Goal: Task Accomplishment & Management: Manage account settings

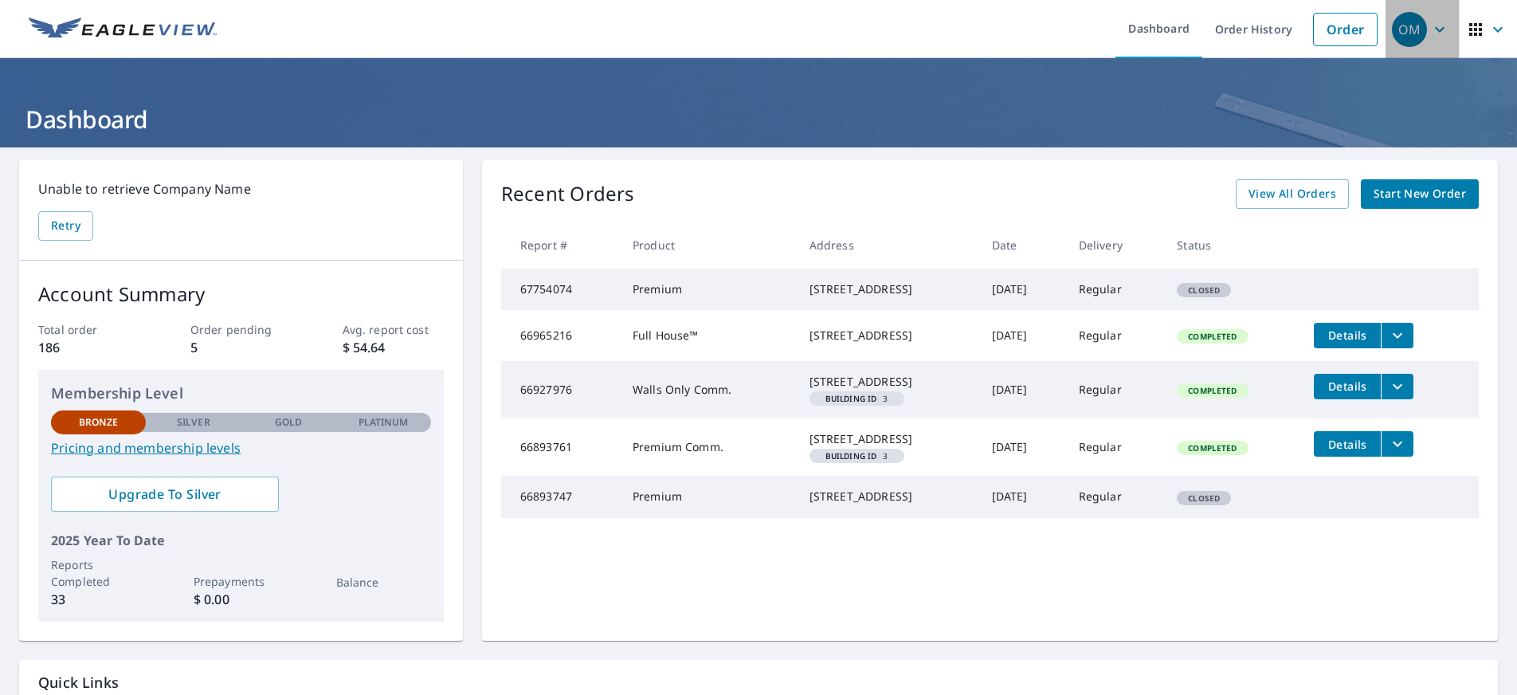
click at [1435, 29] on icon "button" at bounding box center [1440, 29] width 10 height 6
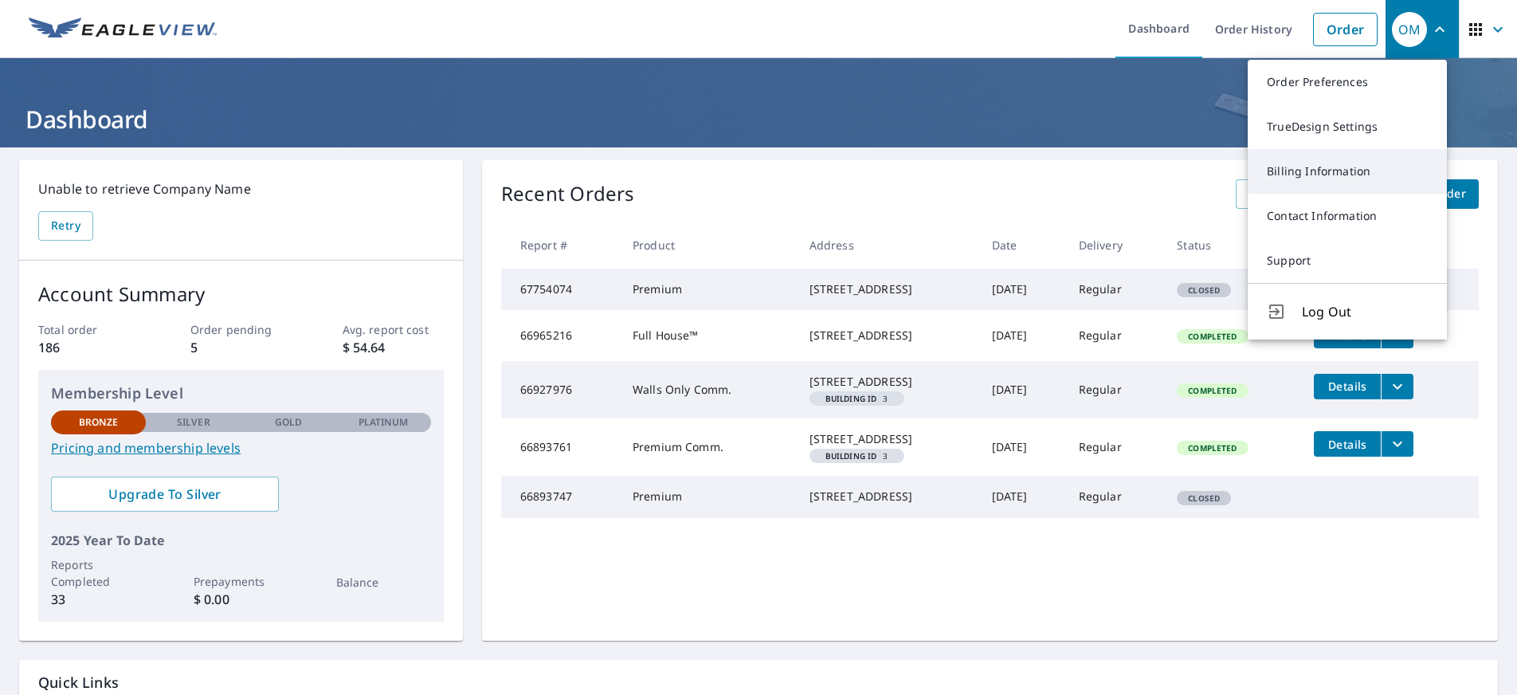
click at [1361, 178] on link "Billing Information" at bounding box center [1347, 171] width 199 height 45
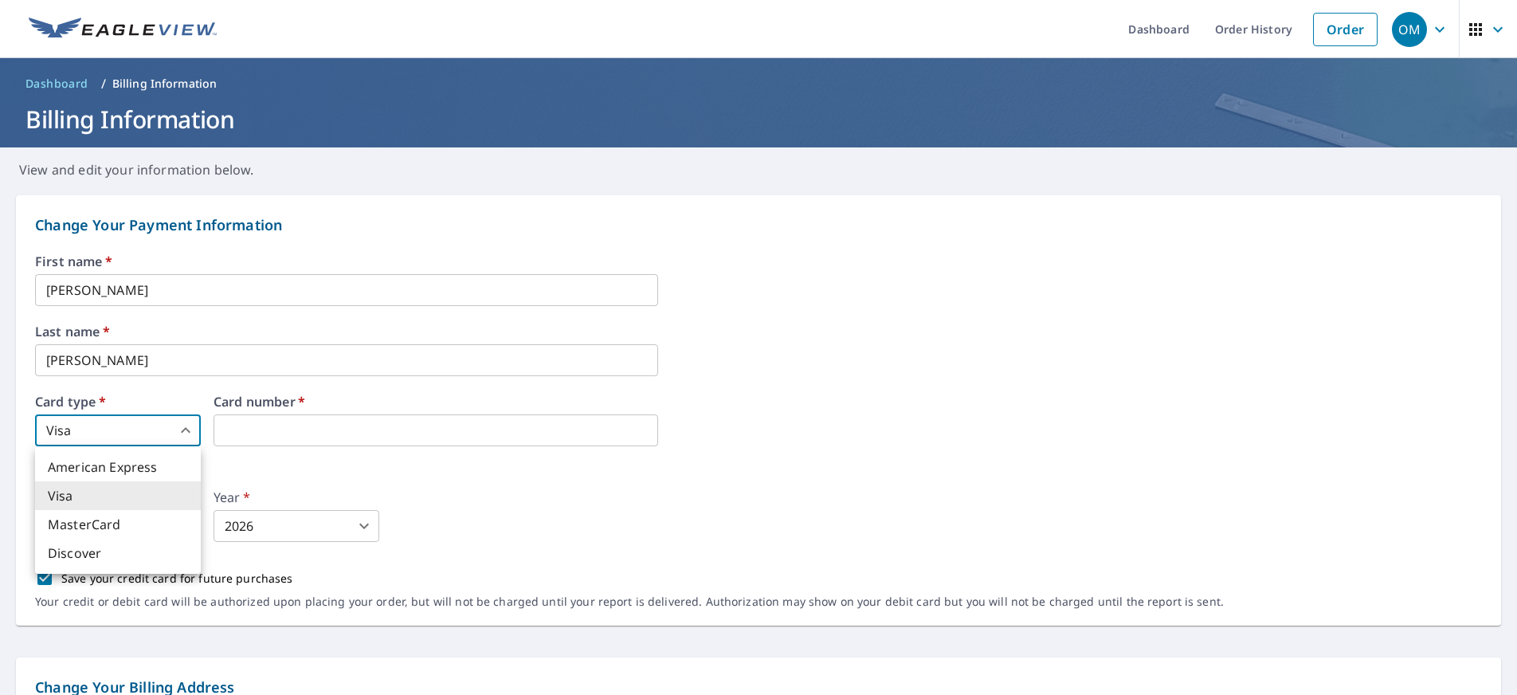
click at [186, 429] on body "OM OM Dashboard Order History Order OM Dashboard / Billing Information Billing …" at bounding box center [758, 347] width 1517 height 695
click at [149, 489] on li "Visa" at bounding box center [118, 495] width 166 height 29
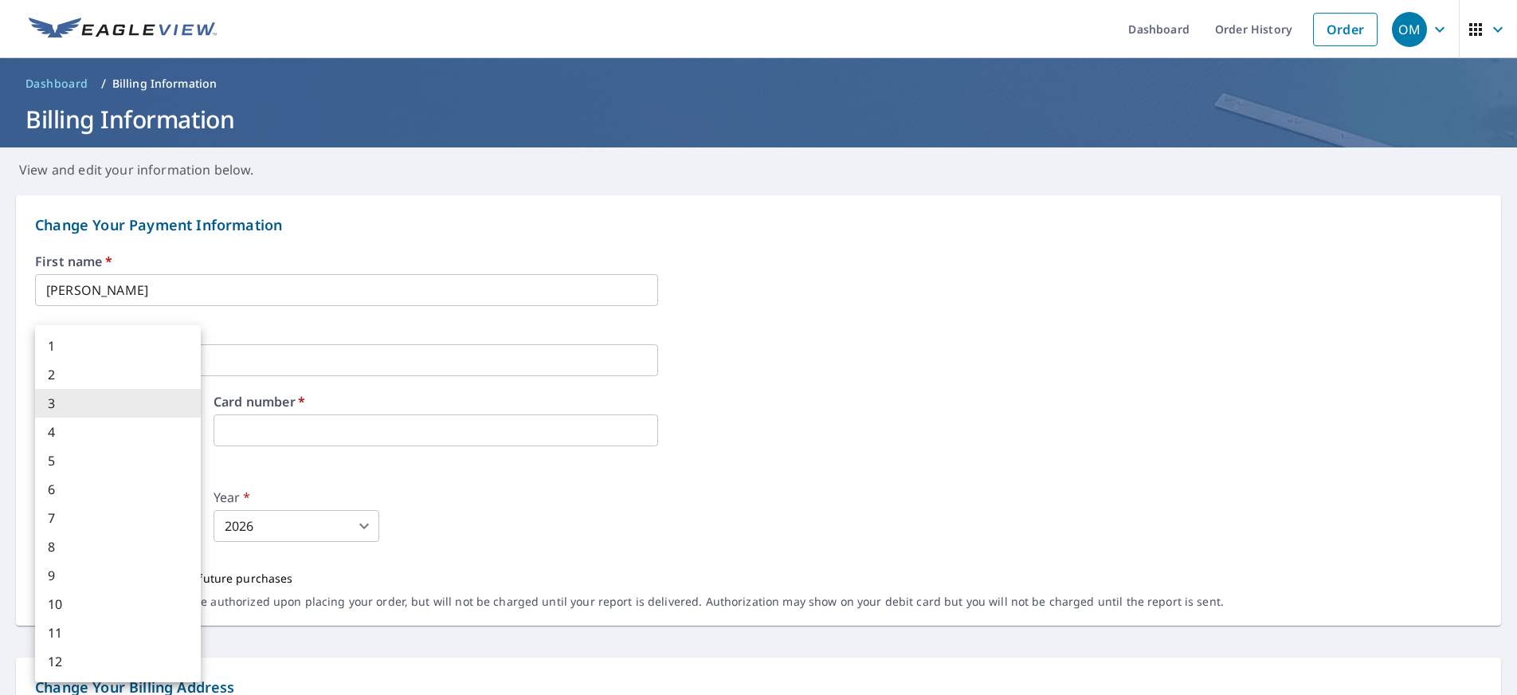
click at [183, 524] on body "OM OM Dashboard Order History Order OM Dashboard / Billing Information Billing …" at bounding box center [758, 347] width 1517 height 695
click at [119, 637] on li "11" at bounding box center [118, 632] width 166 height 29
type input "11"
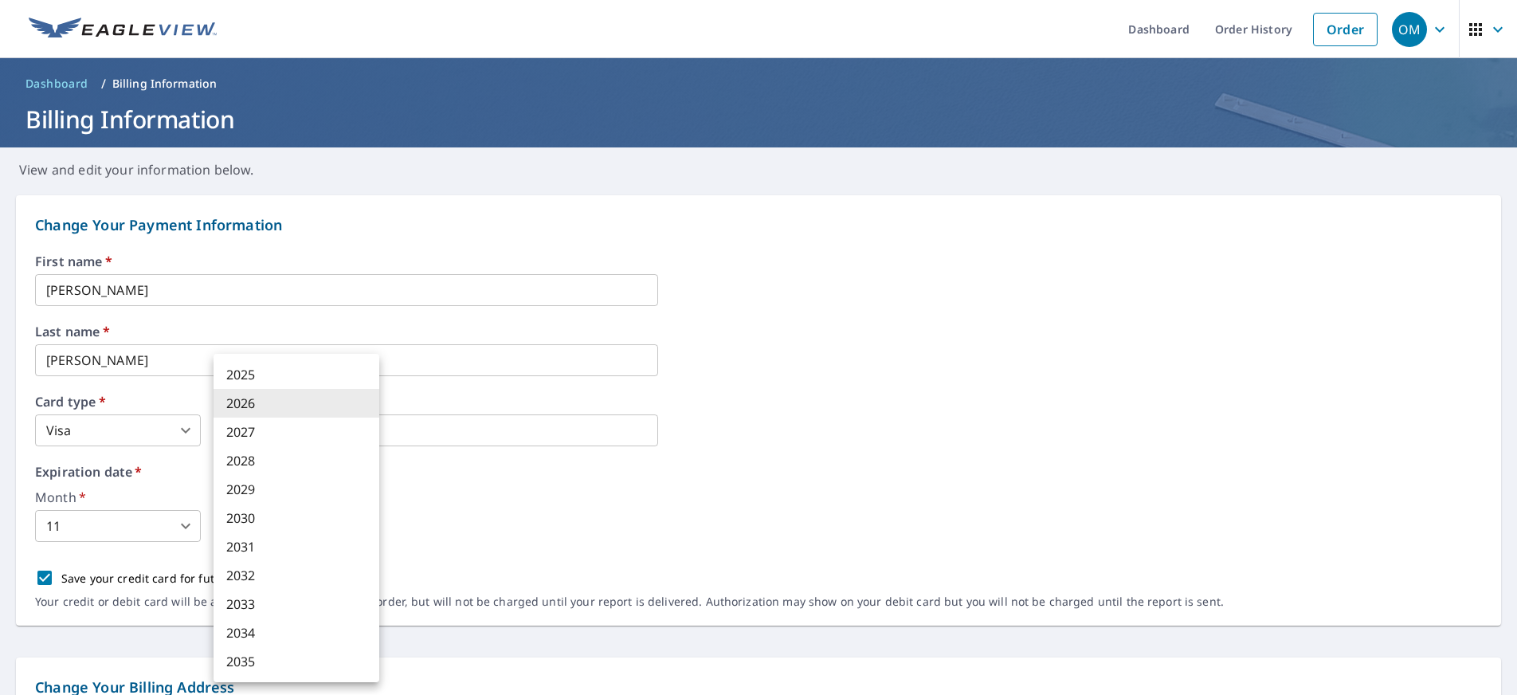
click at [359, 524] on body "OM OM Dashboard Order History Order OM Dashboard / Billing Information Billing …" at bounding box center [758, 347] width 1517 height 695
click at [312, 489] on li "2029" at bounding box center [297, 489] width 166 height 29
type input "2029"
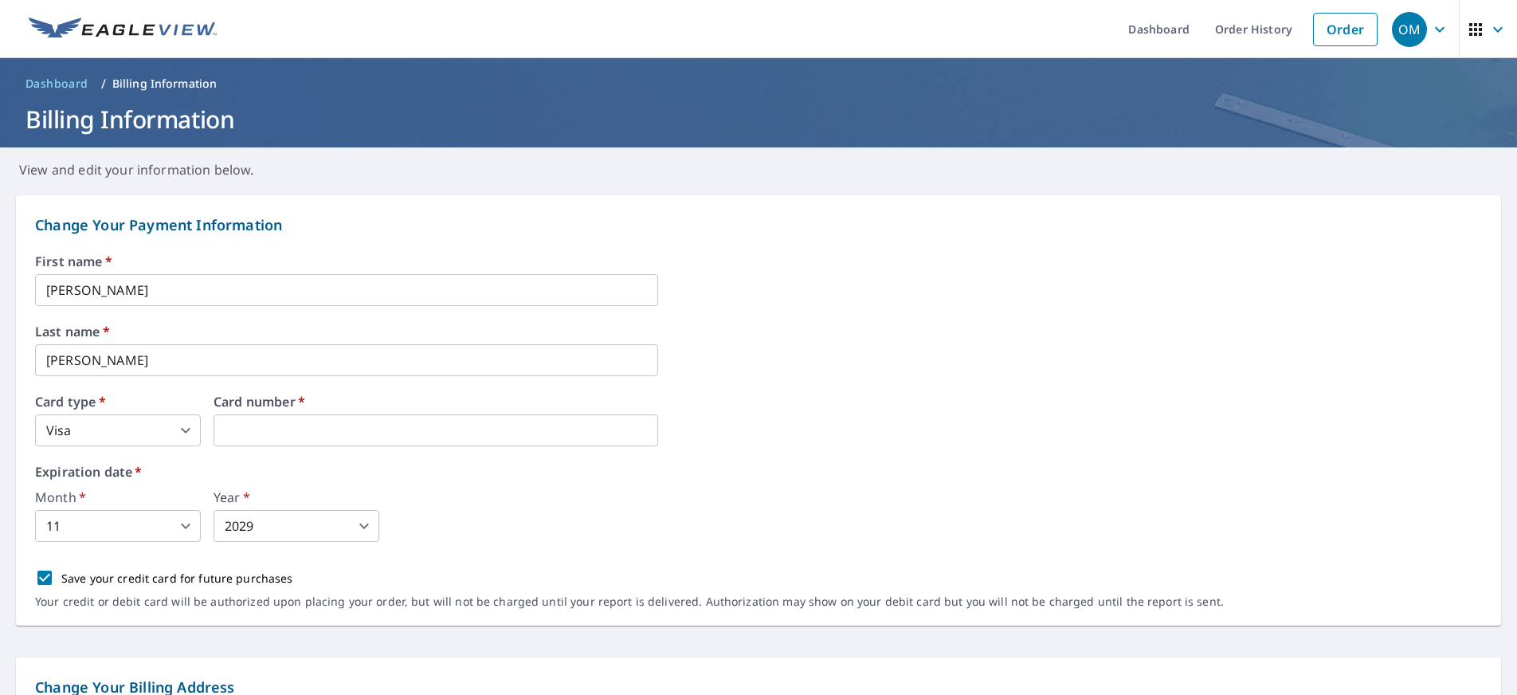
click at [429, 482] on div "Expiration date   * Month   * 11 11 ​ Year   * 2029 2029 ​" at bounding box center [758, 503] width 1447 height 77
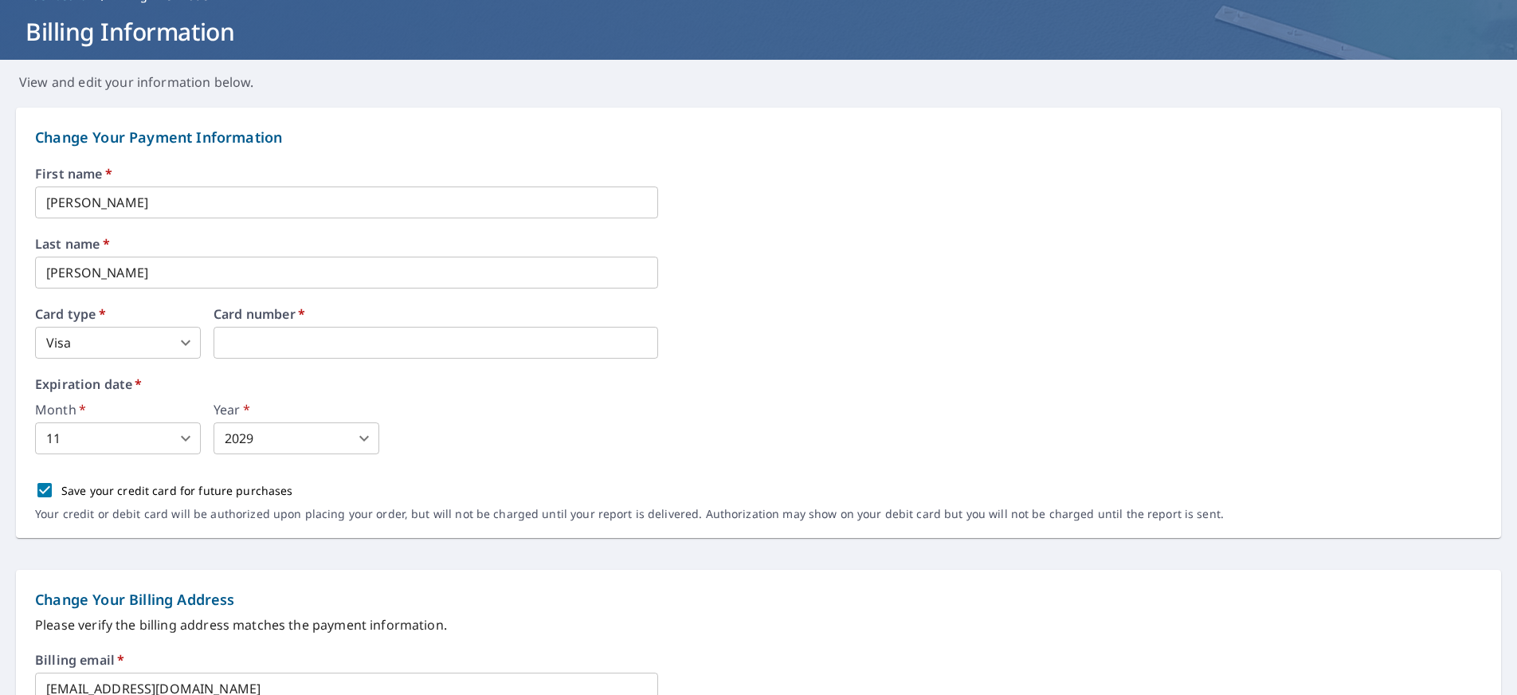
scroll to position [159, 0]
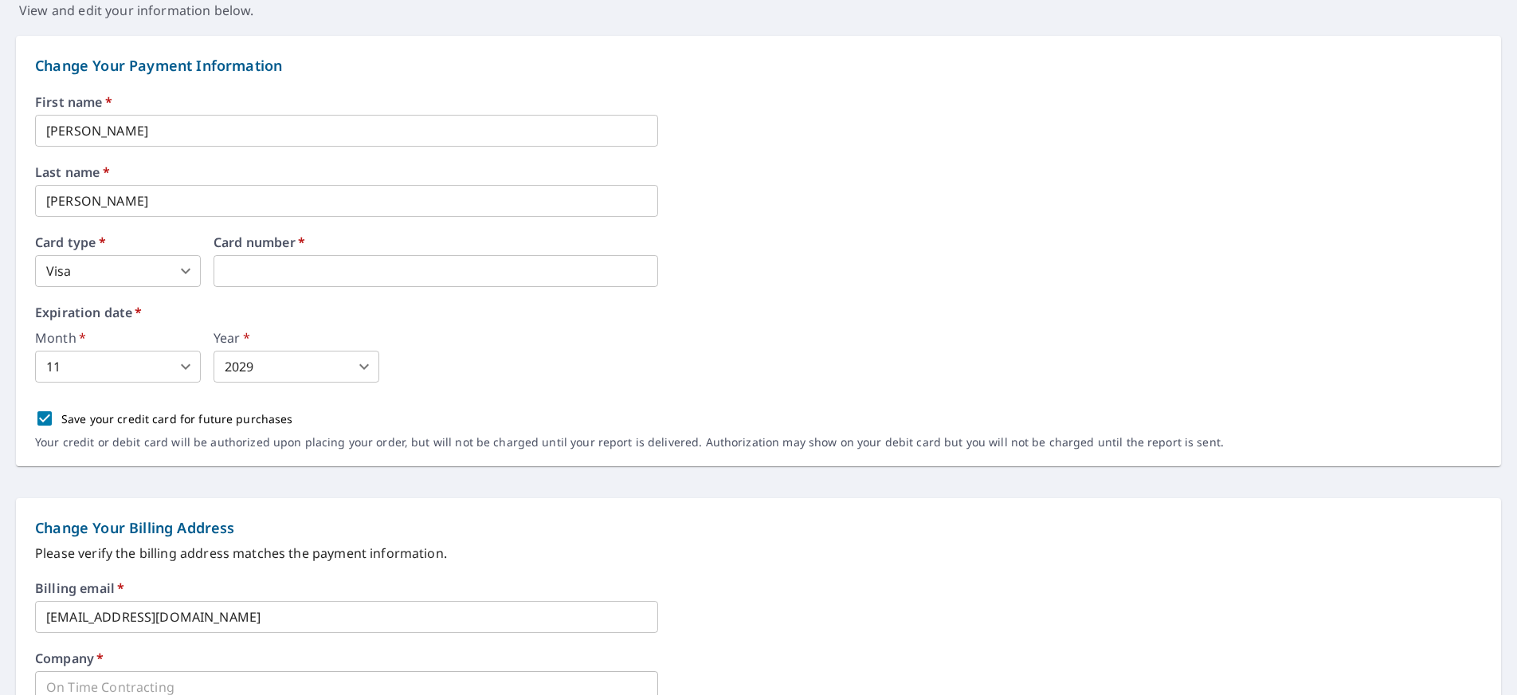
click at [709, 391] on div "First name   * [PERSON_NAME] ​ Last name   * [PERSON_NAME] ​ Card type   * Visa…" at bounding box center [758, 281] width 1447 height 371
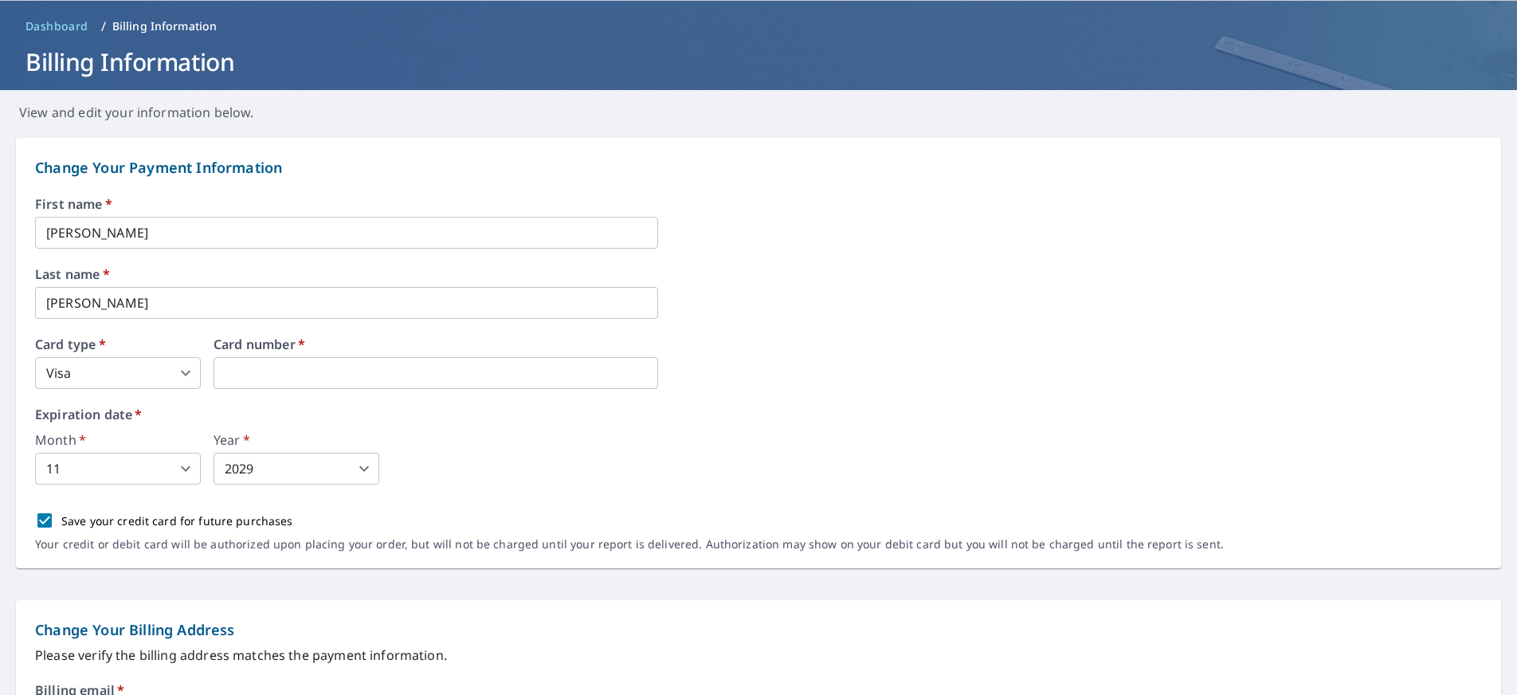
scroll to position [84, 0]
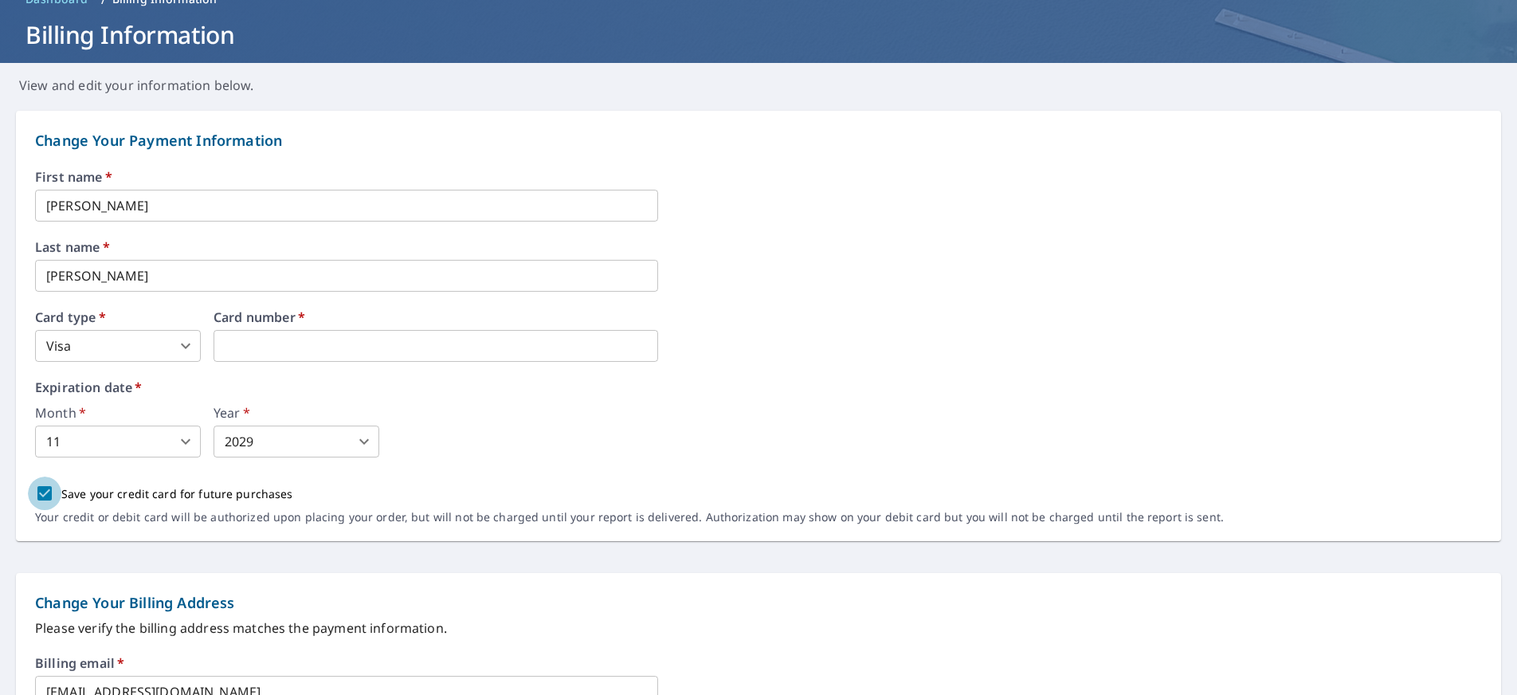
click at [48, 495] on input "Save your credit card for future purchases" at bounding box center [44, 493] width 33 height 33
click at [49, 495] on input "Save your credit card for future purchases" at bounding box center [44, 493] width 33 height 33
checkbox input "true"
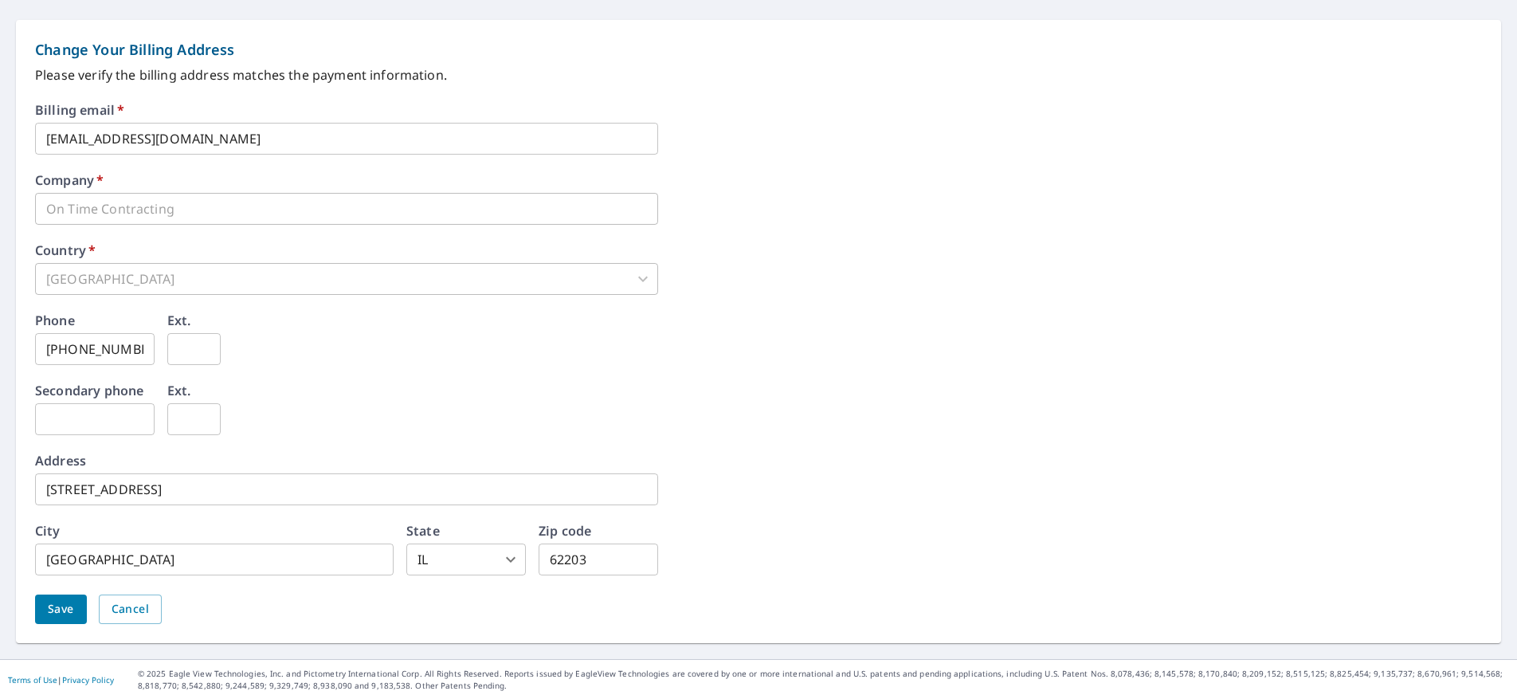
scroll to position [642, 0]
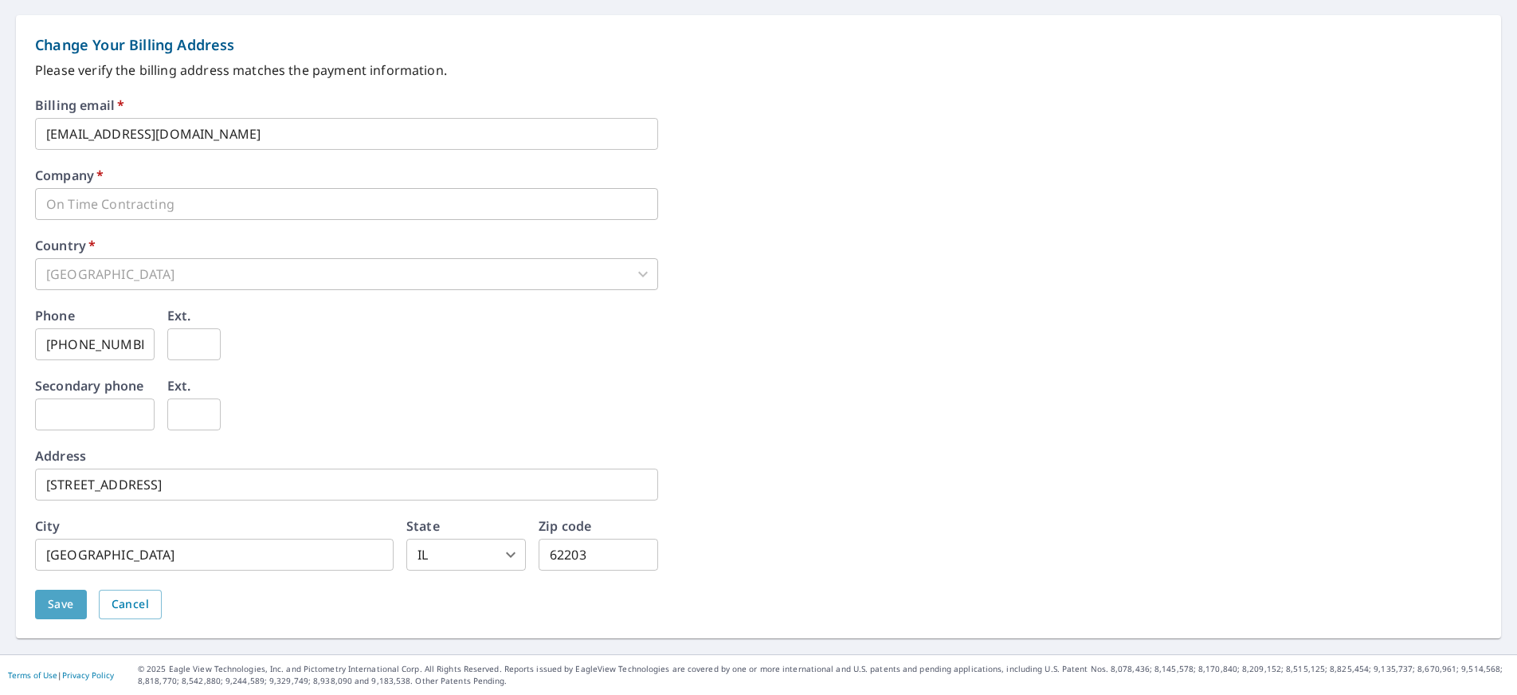
click at [46, 604] on button "Save" at bounding box center [61, 604] width 52 height 29
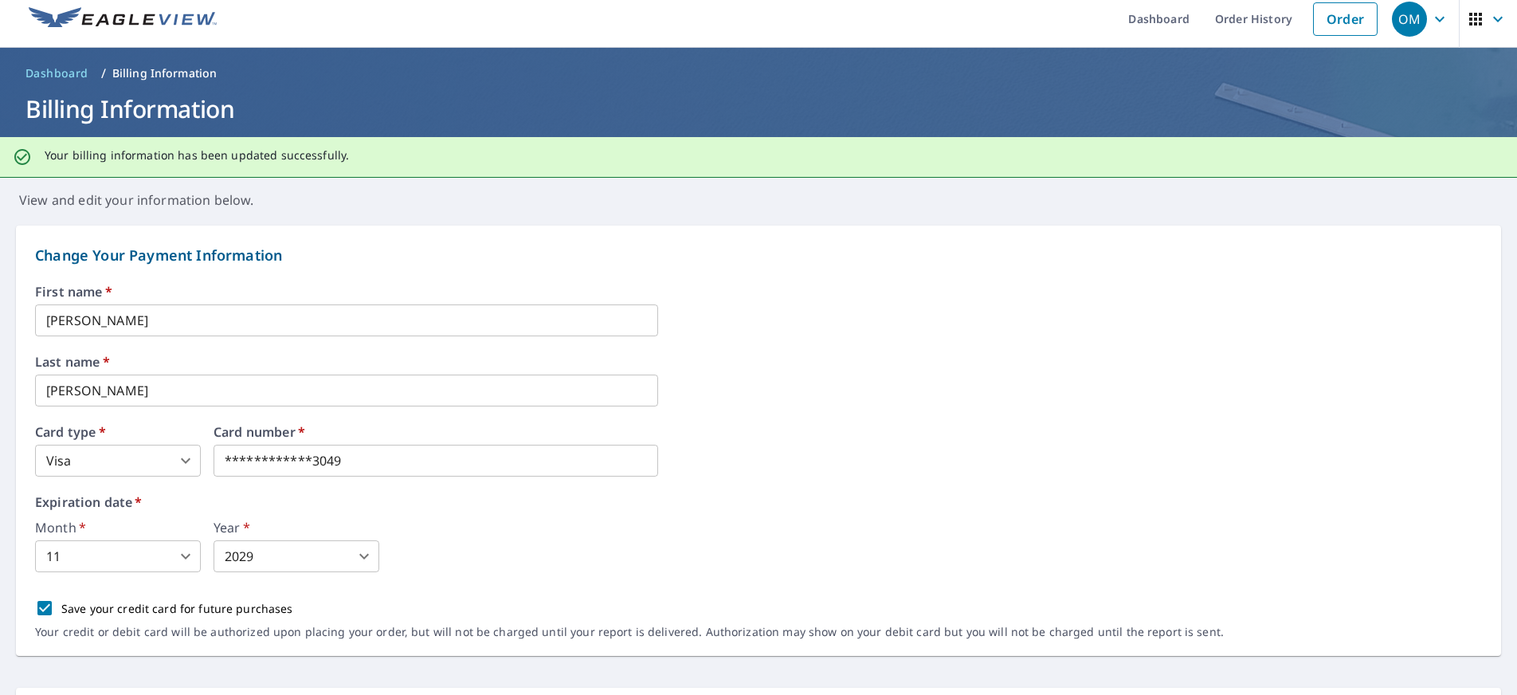
scroll to position [0, 0]
